Goal: Information Seeking & Learning: Learn about a topic

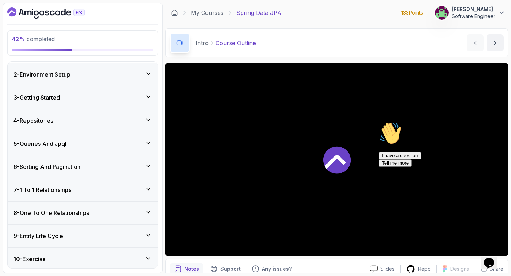
scroll to position [149, 0]
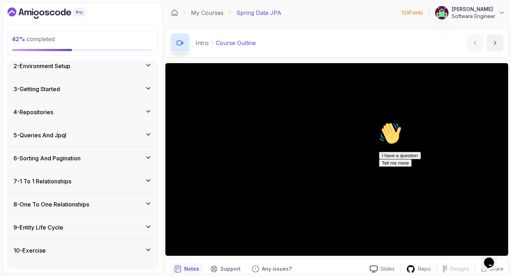
click at [73, 205] on h3 "8 - One To One Relationships" at bounding box center [51, 204] width 76 height 9
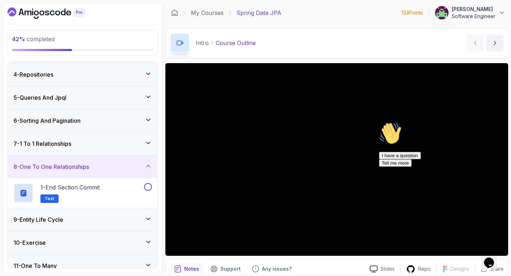
scroll to position [78, 0]
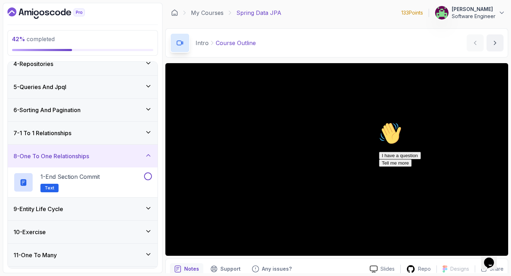
click at [68, 208] on div "9 - Entity Life Cycle" at bounding box center [82, 209] width 138 height 9
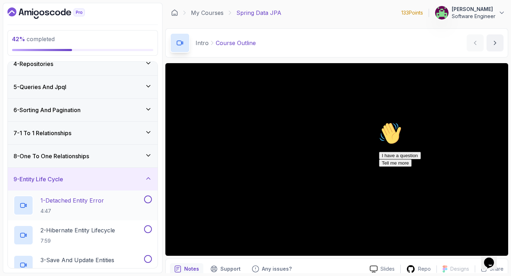
click at [125, 205] on div "1 - Detached Entity Error 4:47" at bounding box center [77, 205] width 129 height 20
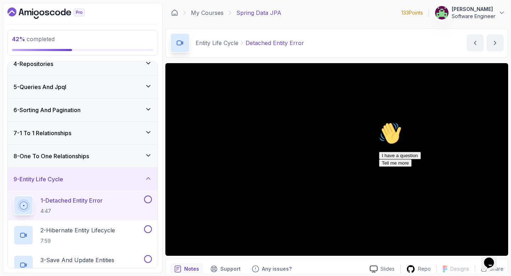
click at [379, 122] on icon "Chat attention grabber" at bounding box center [379, 122] width 0 height 0
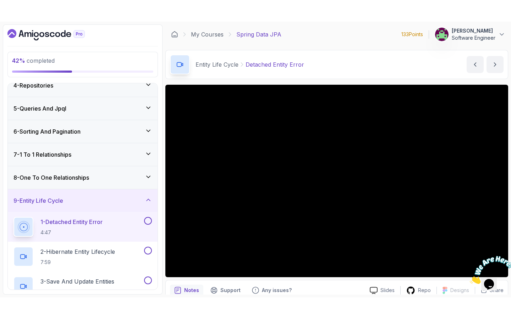
scroll to position [32, 0]
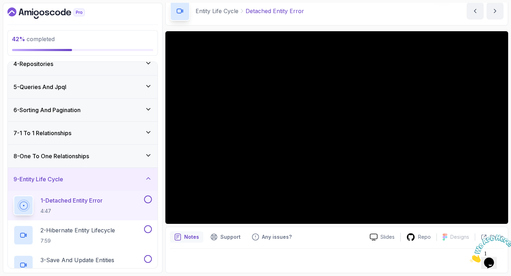
click at [326, 237] on div "Notes Support Any issues?" at bounding box center [267, 236] width 194 height 11
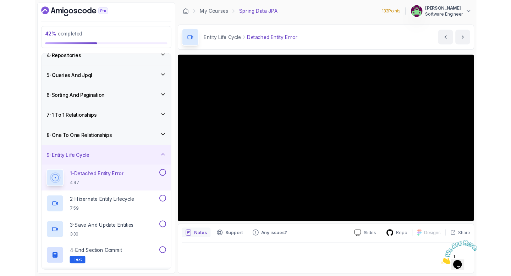
scroll to position [0, 0]
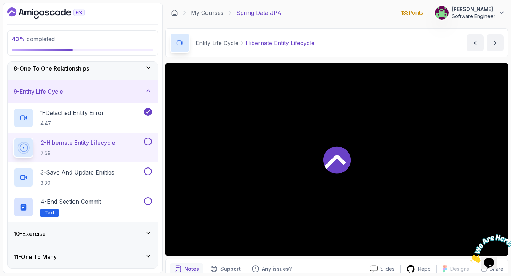
scroll to position [169, 0]
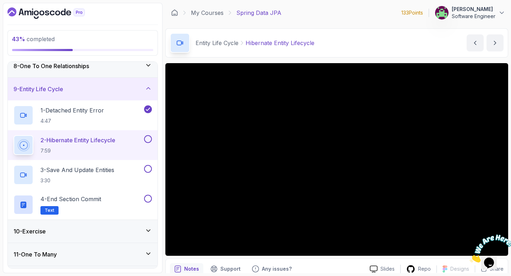
click at [470, 258] on icon "Close" at bounding box center [470, 261] width 0 height 6
click at [77, 232] on div "10 - Exercise" at bounding box center [82, 231] width 138 height 9
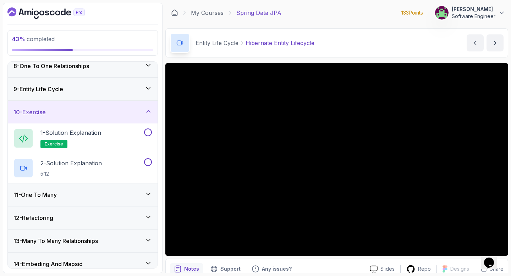
click at [145, 117] on div "10 - Exercise" at bounding box center [83, 112] width 150 height 23
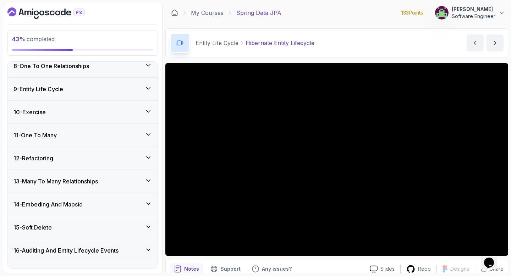
click at [143, 92] on div "9 - Entity Life Cycle" at bounding box center [82, 89] width 138 height 9
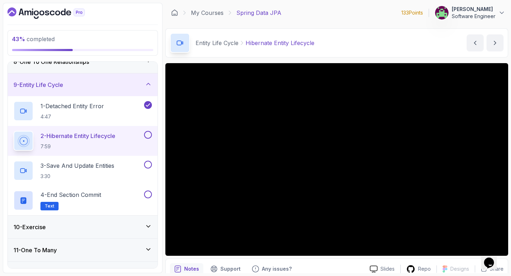
scroll to position [169, 0]
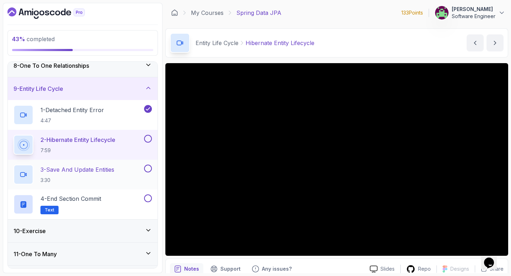
click at [98, 169] on p "3 - Save And Update Entities" at bounding box center [77, 169] width 74 height 9
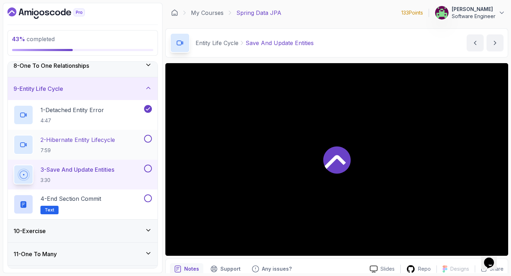
click at [149, 139] on button at bounding box center [148, 139] width 8 height 8
click at [150, 169] on button at bounding box center [148, 169] width 8 height 8
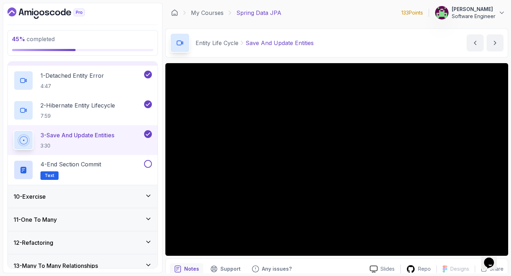
scroll to position [208, 0]
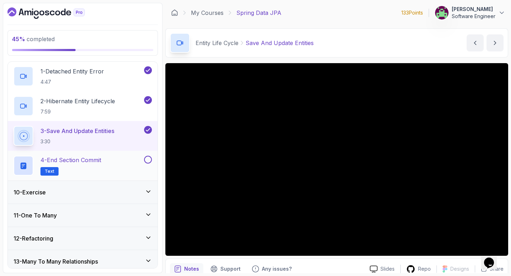
click at [98, 160] on p "4 - End Section Commit" at bounding box center [70, 160] width 61 height 9
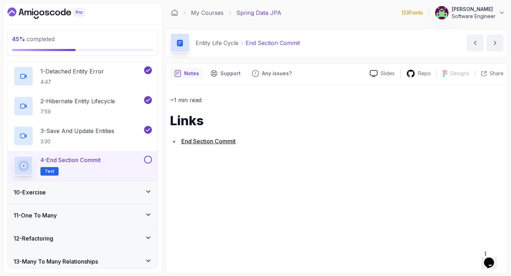
click at [148, 158] on button at bounding box center [148, 160] width 8 height 8
